Goal: Information Seeking & Learning: Check status

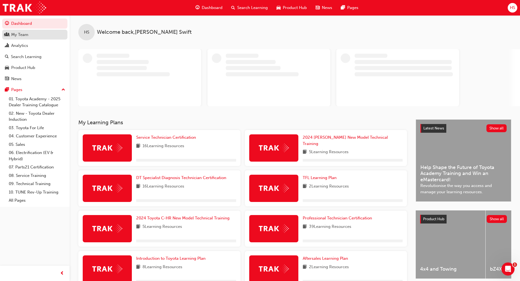
click at [13, 32] on div "My Team" at bounding box center [19, 35] width 17 height 6
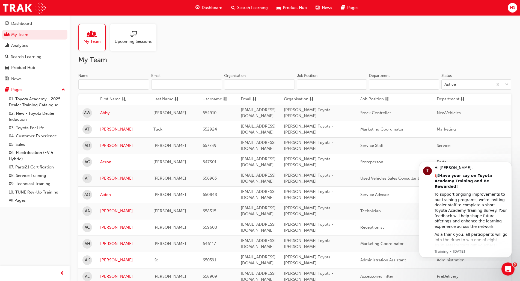
click at [95, 86] on input "Name" at bounding box center [113, 84] width 71 height 10
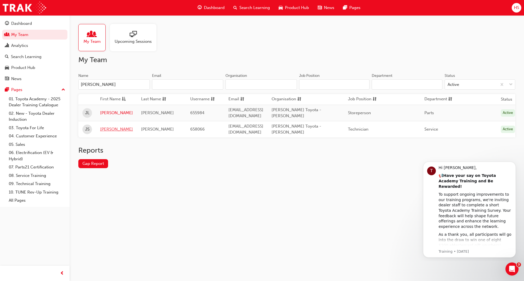
type input "[PERSON_NAME]"
click at [109, 126] on link "[PERSON_NAME]" at bounding box center [116, 129] width 33 height 6
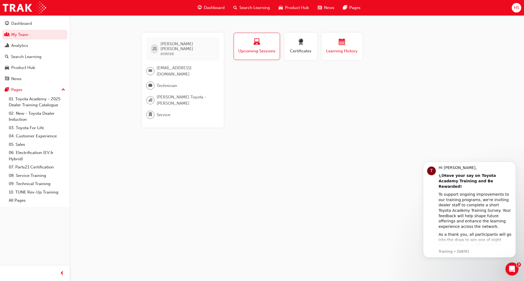
click at [349, 48] on span "Learning History" at bounding box center [341, 51] width 33 height 6
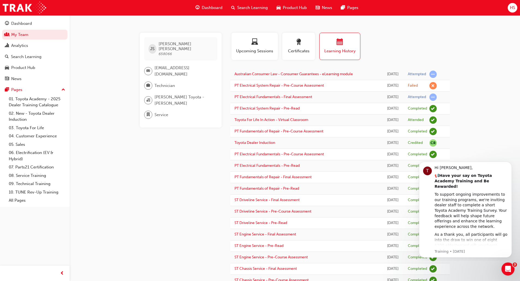
click at [465, 38] on div "JS [PERSON_NAME] 658066 [EMAIL_ADDRESS][DOMAIN_NAME] Technician [PERSON_NAME] T…" at bounding box center [260, 224] width 520 height 449
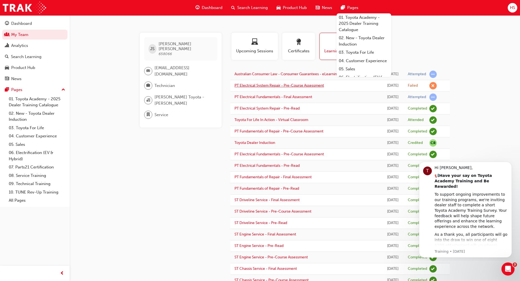
click at [254, 85] on link "PT Electrical System Repair - Pre-Course Assessment" at bounding box center [278, 85] width 89 height 5
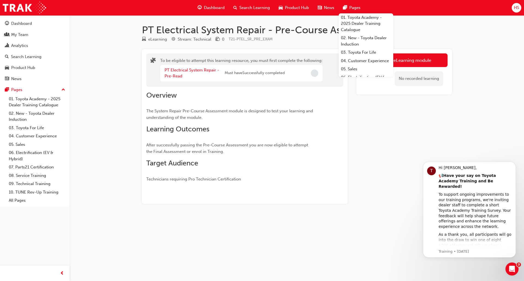
click at [253, 100] on h2 "Overview" at bounding box center [234, 95] width 177 height 9
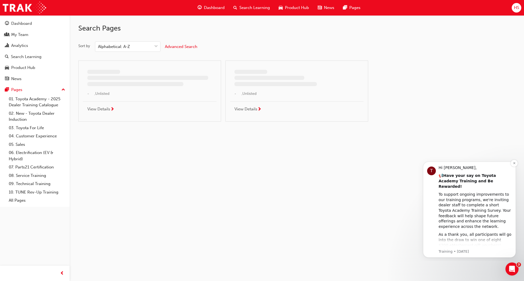
click at [453, 238] on div "Hi [PERSON_NAME], 📢 Have your say on Toyota Academy Training and Be Rewarded! T…" at bounding box center [474, 233] width 73 height 137
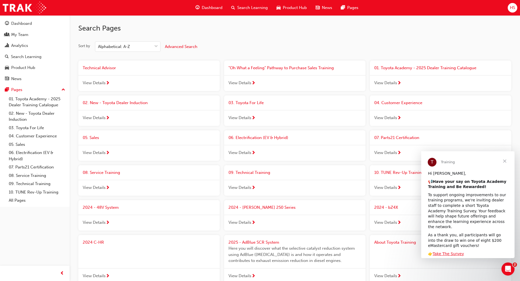
click at [507, 162] on span "Close" at bounding box center [505, 161] width 20 height 20
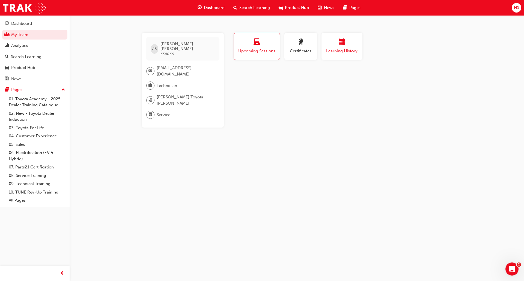
click at [334, 44] on div "button" at bounding box center [341, 43] width 33 height 8
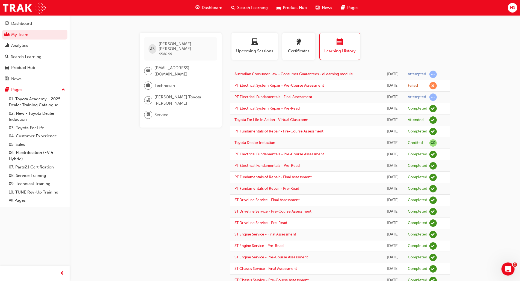
drag, startPoint x: 367, startPoint y: 84, endPoint x: 399, endPoint y: 85, distance: 31.9
click at [399, 85] on td "[DATE]" at bounding box center [393, 85] width 22 height 11
click at [403, 84] on td "[DATE]" at bounding box center [393, 85] width 22 height 11
click at [461, 98] on div "JS [PERSON_NAME] 658066 [EMAIL_ADDRESS][DOMAIN_NAME] Technician [PERSON_NAME] T…" at bounding box center [260, 224] width 520 height 449
